Goal: Task Accomplishment & Management: Use online tool/utility

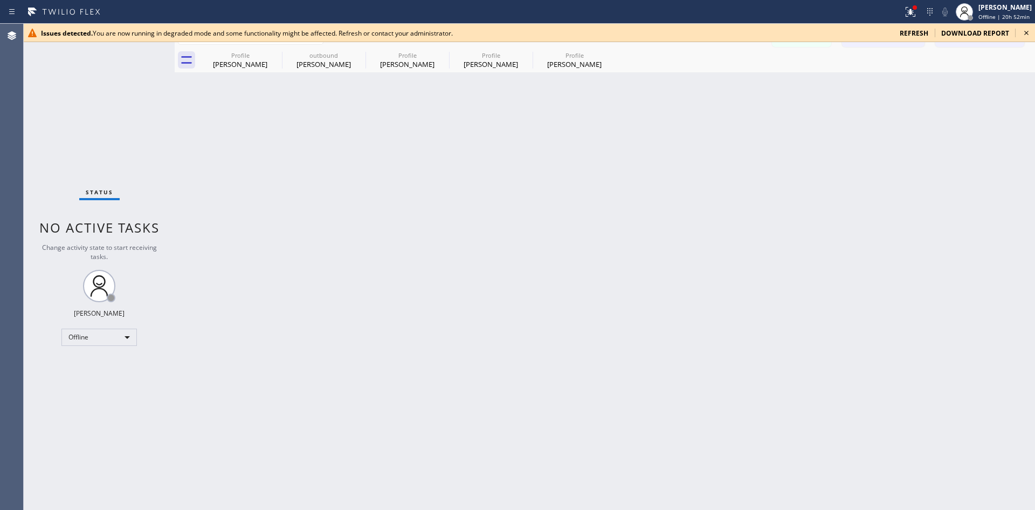
click at [917, 36] on span "refresh" at bounding box center [914, 33] width 29 height 9
click at [123, 339] on div "Offline" at bounding box center [98, 336] width 75 height 17
click at [113, 363] on li "Available" at bounding box center [98, 365] width 73 height 13
click at [923, 29] on span "refresh" at bounding box center [914, 33] width 29 height 9
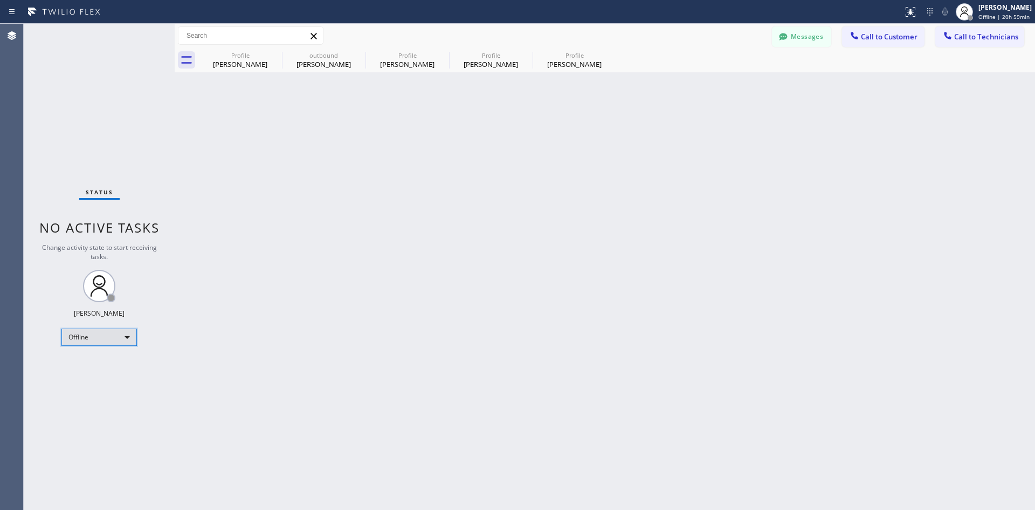
click at [106, 337] on div "Offline" at bounding box center [98, 336] width 75 height 17
click at [95, 354] on li "Offline" at bounding box center [98, 352] width 73 height 13
click at [105, 335] on div "Offline" at bounding box center [98, 336] width 75 height 17
click at [100, 366] on li "Available" at bounding box center [98, 365] width 73 height 13
click at [906, 37] on span "Call to Customer" at bounding box center [889, 37] width 57 height 10
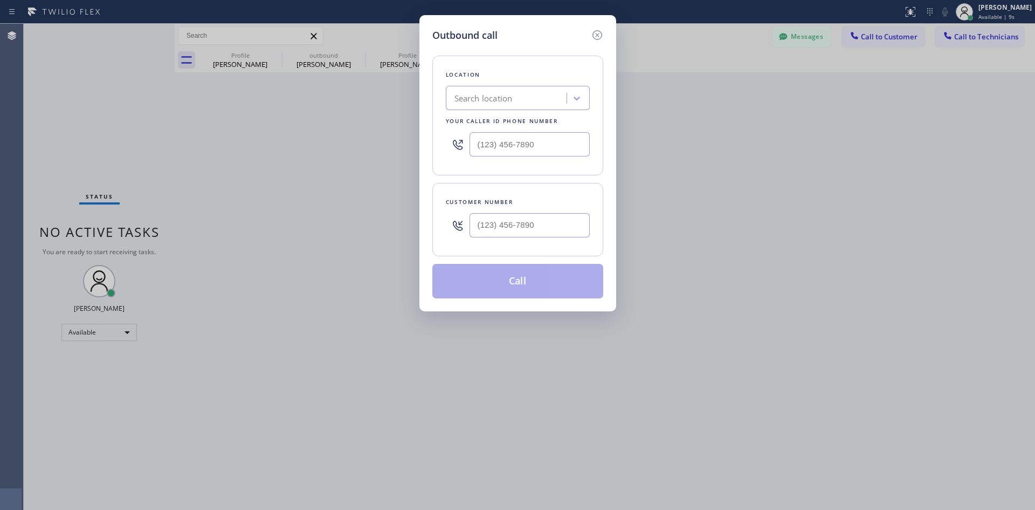
click at [551, 244] on div "Customer number" at bounding box center [517, 219] width 171 height 73
click at [548, 233] on input "(___) ___-____" at bounding box center [530, 225] width 120 height 24
paste input "561) 703-0882"
type input "[PHONE_NUMBER]"
click at [521, 109] on div "Search location" at bounding box center [518, 98] width 144 height 24
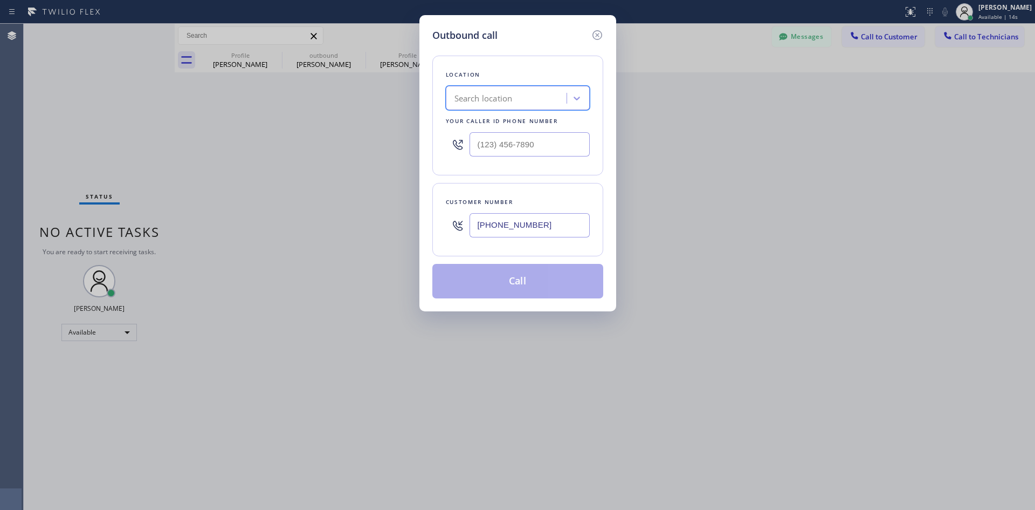
paste input "Electric Wire Services [GEOGRAPHIC_DATA]"
type input "Electric Wire Services [GEOGRAPHIC_DATA]"
click at [514, 120] on div "Electric Wire Services [GEOGRAPHIC_DATA]" at bounding box center [518, 126] width 144 height 30
type input "(805) 624-4880"
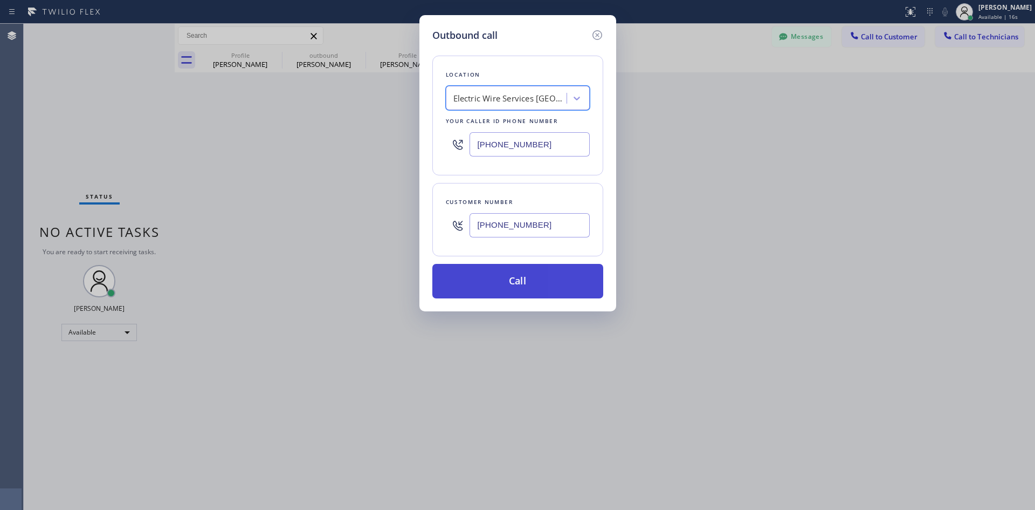
drag, startPoint x: 527, startPoint y: 290, endPoint x: 515, endPoint y: 290, distance: 12.4
click at [527, 290] on button "Call" at bounding box center [517, 281] width 171 height 35
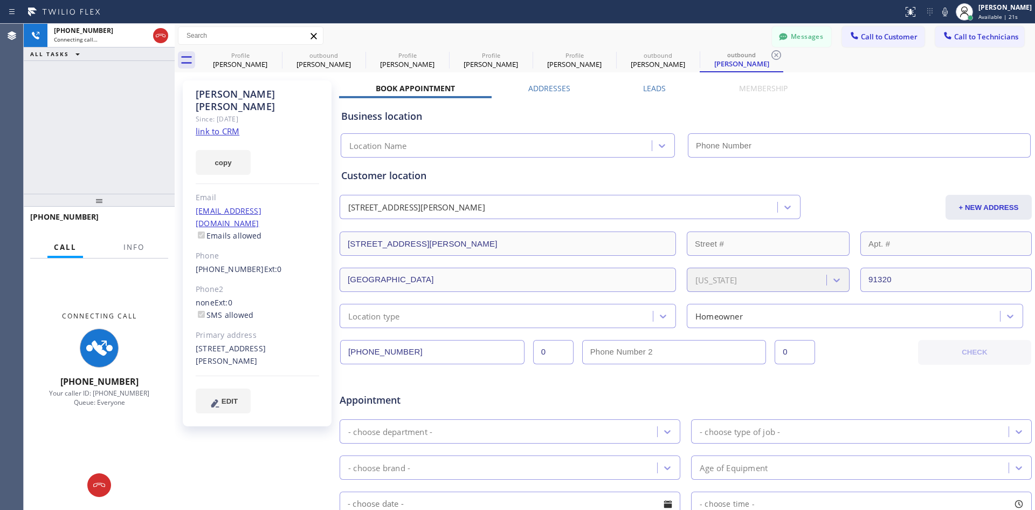
type input "(805) 624-4880"
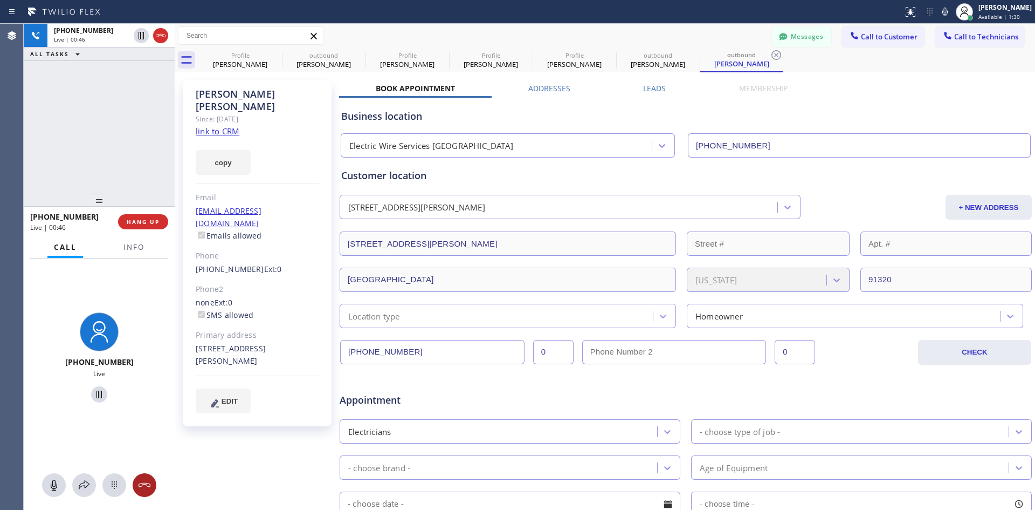
click at [149, 485] on icon at bounding box center [144, 484] width 13 height 13
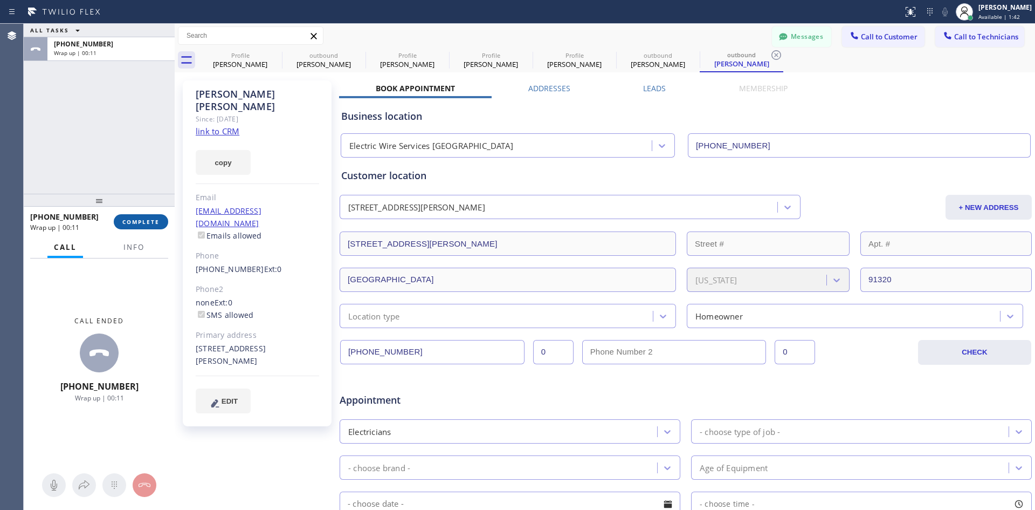
drag, startPoint x: 149, startPoint y: 222, endPoint x: 150, endPoint y: 233, distance: 10.8
click at [149, 224] on span "COMPLETE" at bounding box center [140, 222] width 37 height 8
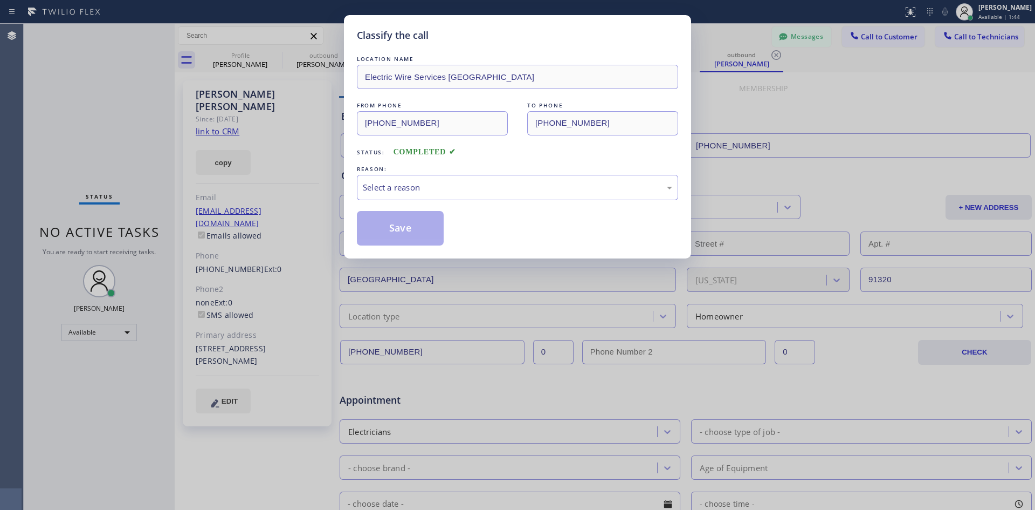
click at [422, 168] on div "REASON:" at bounding box center [517, 168] width 321 height 11
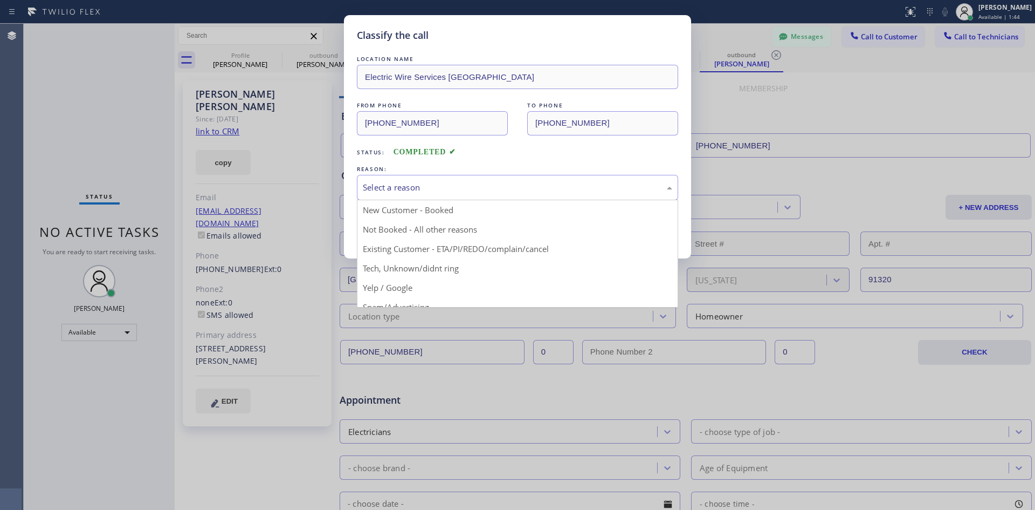
click at [420, 176] on div "Select a reason" at bounding box center [517, 187] width 321 height 25
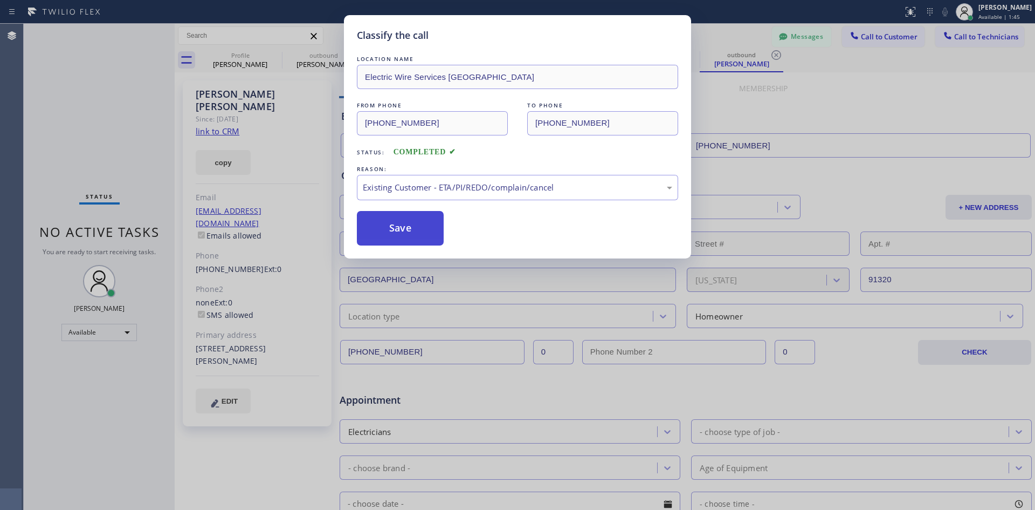
click at [395, 221] on button "Save" at bounding box center [400, 228] width 87 height 35
